Goal: Obtain resource: Download file/media

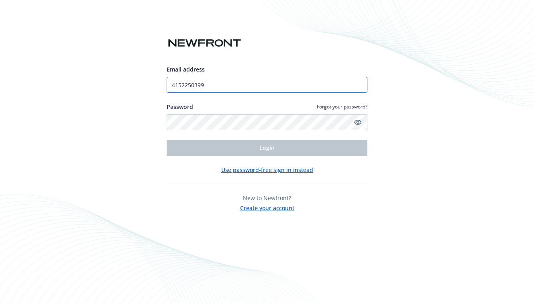
click at [231, 83] on input "4152250399" at bounding box center [267, 85] width 201 height 16
type input "[PERSON_NAME][EMAIL_ADDRESS][DOMAIN_NAME]"
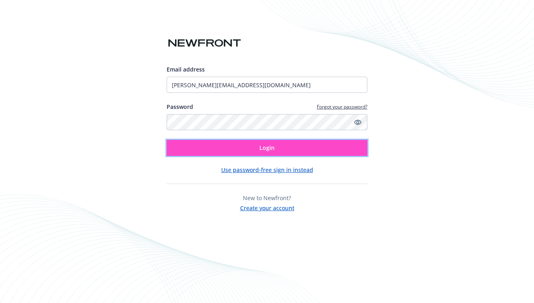
click at [245, 149] on button "Login" at bounding box center [267, 148] width 201 height 16
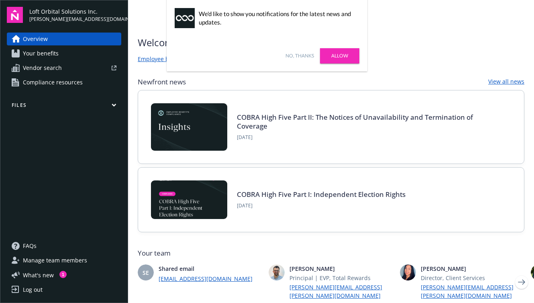
click at [335, 57] on link "Allow" at bounding box center [339, 55] width 39 height 15
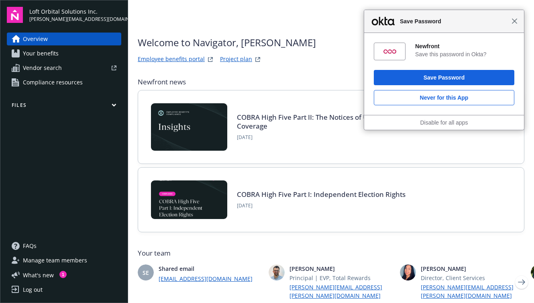
click at [516, 19] on span "Close" at bounding box center [515, 21] width 6 height 6
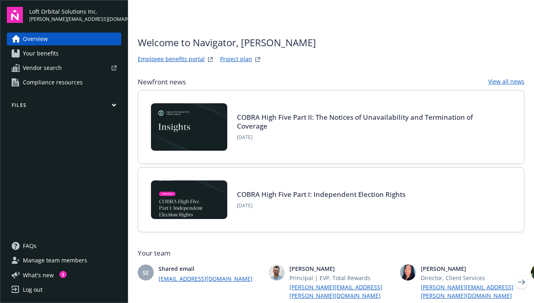
click at [47, 54] on span "Your benefits" at bounding box center [41, 53] width 36 height 13
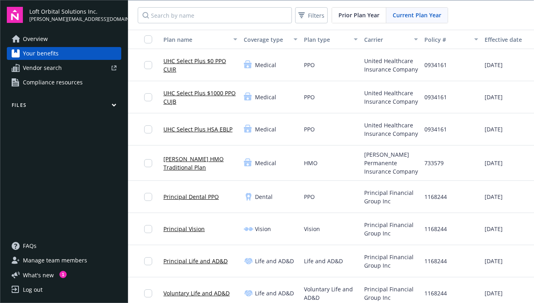
click at [114, 104] on icon "button" at bounding box center [114, 105] width 5 height 4
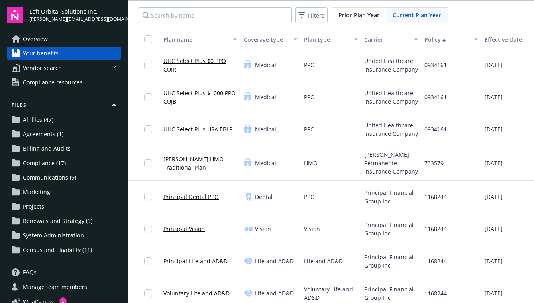
click at [56, 225] on span "Renewals and Strategy (9)" at bounding box center [58, 221] width 70 height 13
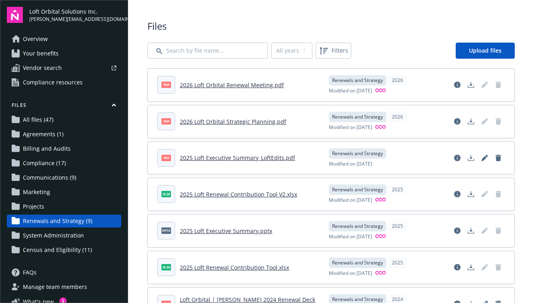
click at [400, 45] on div "All years 2026 2025 2024 Filters Upload files" at bounding box center [331, 51] width 368 height 16
click at [226, 84] on link "2026 Loft Orbital Renewal Meeting.pdf" at bounding box center [232, 85] width 104 height 8
